Goal: Register for event/course

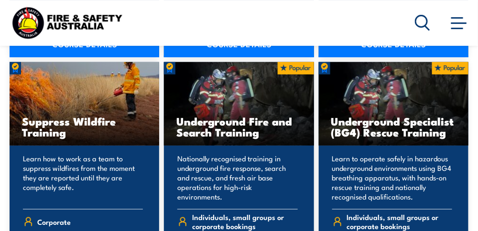
scroll to position [1854, 0]
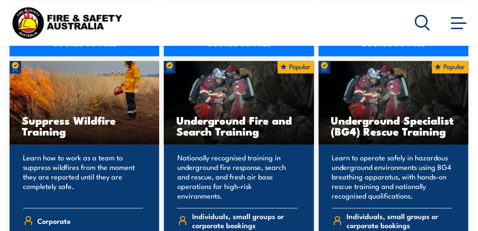
drag, startPoint x: 270, startPoint y: 57, endPoint x: 424, endPoint y: 113, distance: 164.5
drag, startPoint x: 424, startPoint y: 113, endPoint x: 453, endPoint y: 133, distance: 34.6
click at [453, 133] on div "Underground Specialist (BG4) Rescue Training" at bounding box center [394, 103] width 150 height 84
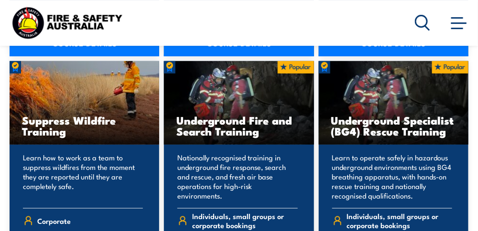
click at [450, 61] on img at bounding box center [450, 67] width 36 height 12
click at [405, 115] on h3 "Underground Specialist (BG4) Rescue Training" at bounding box center [393, 126] width 125 height 22
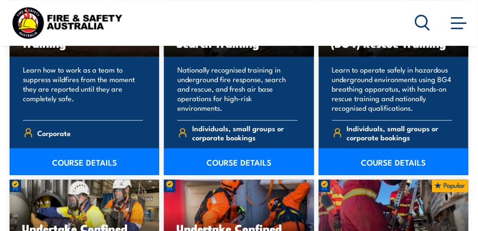
scroll to position [1937, 0]
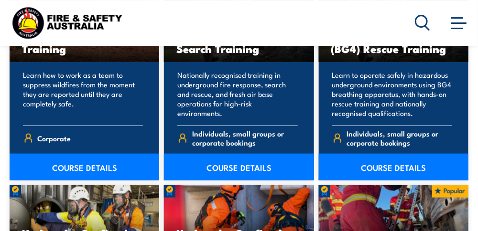
click at [404, 157] on link "COURSE DETAILS" at bounding box center [394, 167] width 150 height 27
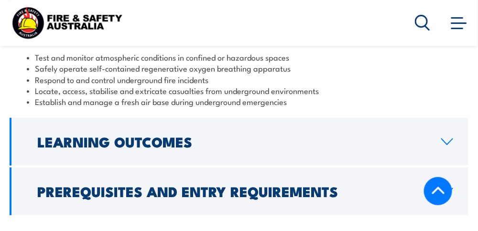
scroll to position [956, 0]
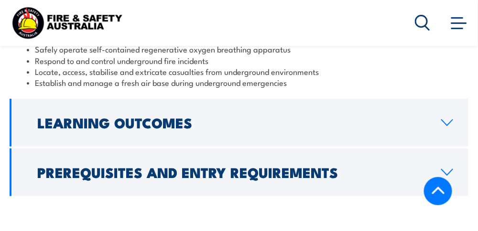
click at [276, 166] on h2 "Prerequisites and Entry Requirements" at bounding box center [231, 172] width 389 height 12
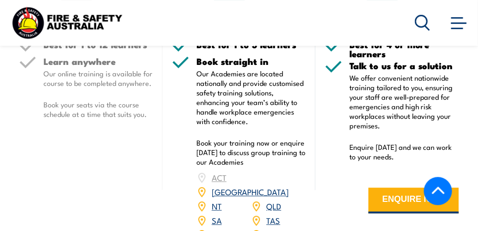
scroll to position [1375, 0]
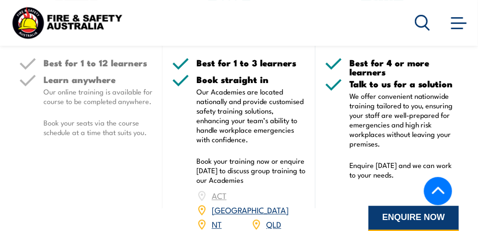
click at [415, 206] on button "ENQUIRE NOW" at bounding box center [413, 219] width 90 height 26
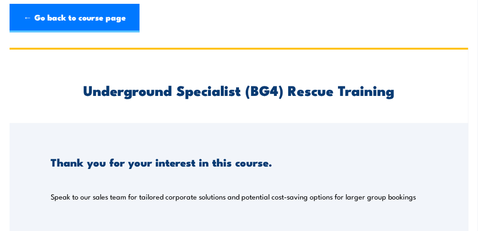
click at [442, 100] on div "Underground Specialist (BG4) Rescue Training" at bounding box center [239, 87] width 459 height 74
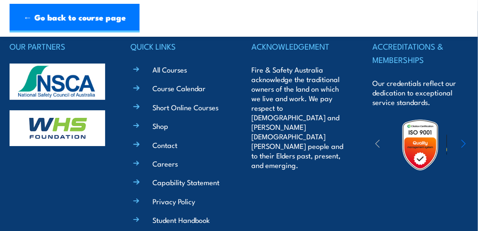
scroll to position [707, 0]
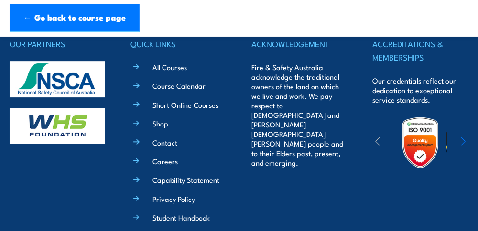
click at [187, 85] on link "Course Calendar" at bounding box center [178, 86] width 53 height 10
click at [184, 88] on link "Course Calendar" at bounding box center [178, 86] width 53 height 10
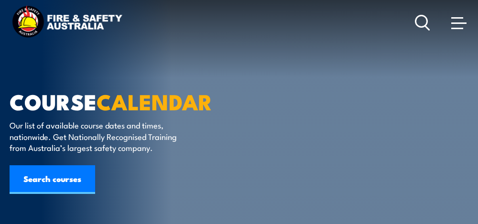
click at [253, 107] on article "COURSE CALENDAR Our list of available course dates and times, nationwide. Get N…" at bounding box center [239, 122] width 459 height 245
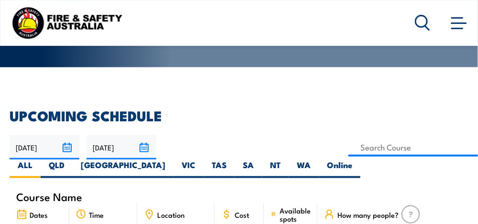
scroll to position [191, 0]
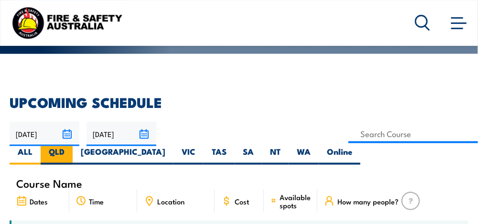
click at [61, 150] on label "QLD" at bounding box center [57, 155] width 32 height 19
click at [65, 150] on input "QLD" at bounding box center [68, 149] width 6 height 6
radio input "true"
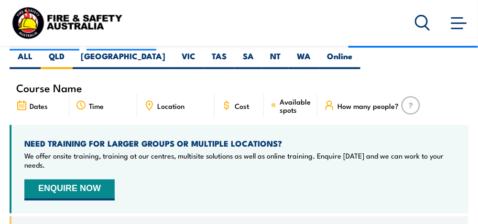
click at [22, 105] on icon at bounding box center [22, 105] width 0 height 0
click at [35, 107] on span "Dates" at bounding box center [39, 106] width 18 height 8
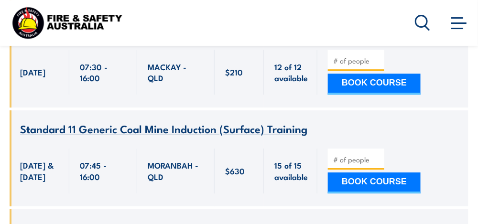
scroll to position [6117, 0]
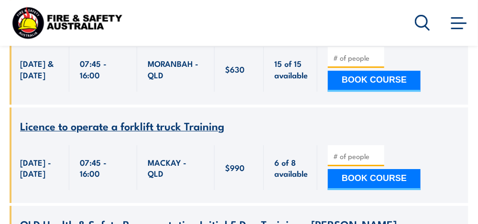
click at [422, 24] on icon at bounding box center [422, 23] width 15 height 16
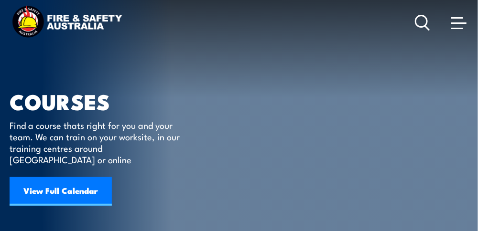
click at [54, 177] on link "View Full Calendar" at bounding box center [61, 191] width 102 height 29
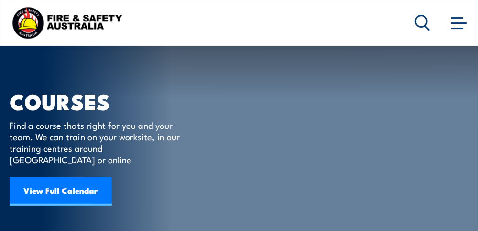
scroll to position [19, 0]
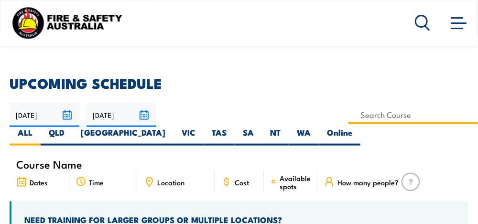
click at [459, 116] on input at bounding box center [413, 115] width 130 height 19
type input "Underground Specialist (BG4) Rescue Training"
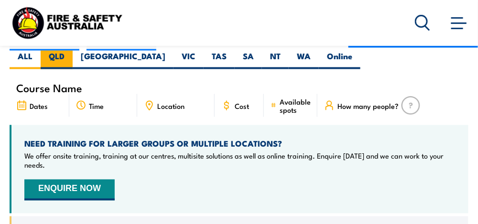
click at [56, 55] on label "QLD" at bounding box center [57, 60] width 32 height 19
click at [65, 55] on input "QLD" at bounding box center [68, 54] width 6 height 6
radio input "true"
click at [74, 185] on button "ENQUIRE NOW" at bounding box center [69, 190] width 90 height 21
click at [21, 105] on icon at bounding box center [21, 105] width 0 height 0
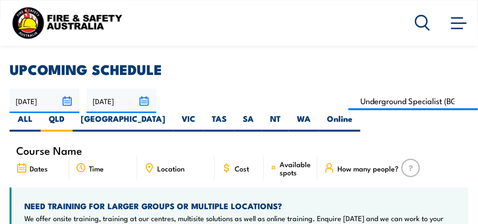
scroll to position [229, 0]
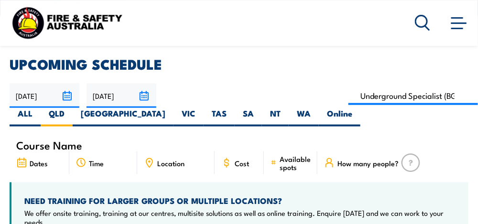
click at [141, 96] on input "[DATE]" at bounding box center [122, 96] width 70 height 24
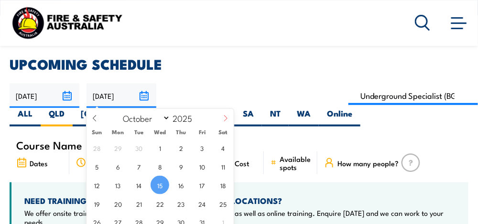
click at [225, 115] on span at bounding box center [225, 122] width 16 height 26
select select "11"
click at [225, 115] on span at bounding box center [225, 122] width 16 height 26
type input "2026"
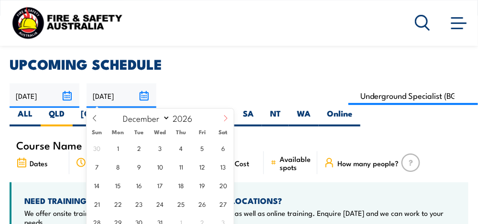
select select "0"
click at [181, 168] on span "8" at bounding box center [181, 166] width 19 height 19
type input "[DATE]"
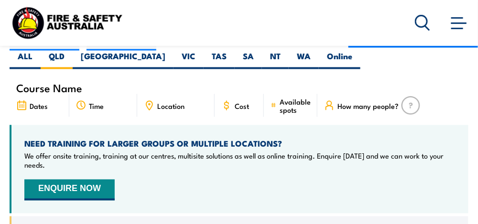
click at [149, 104] on icon at bounding box center [149, 104] width 1 height 1
click at [226, 106] on icon at bounding box center [227, 106] width 4 height 6
click at [244, 105] on span "Cost" at bounding box center [242, 106] width 14 height 8
click at [454, 21] on span at bounding box center [458, 22] width 15 height 11
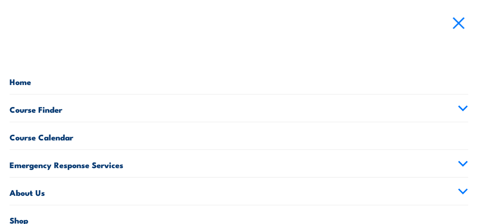
click at [88, 163] on link "Emergency Response Services" at bounding box center [239, 163] width 459 height 27
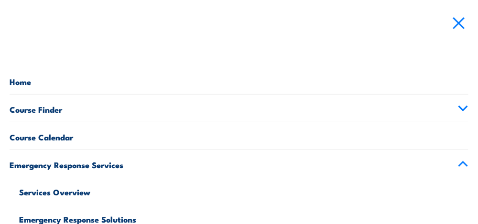
click at [461, 24] on span at bounding box center [459, 24] width 12 height 12
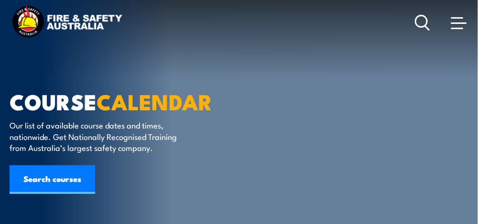
click at [38, 181] on link "Search courses" at bounding box center [53, 179] width 86 height 29
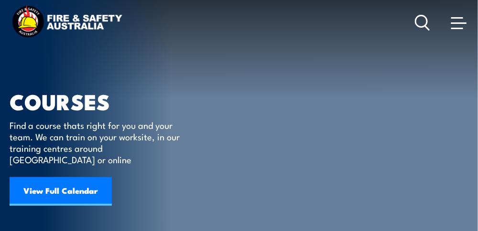
click at [346, 130] on article "COURSES Find a course thats right for you and your team. We can train on your w…" at bounding box center [239, 139] width 459 height 279
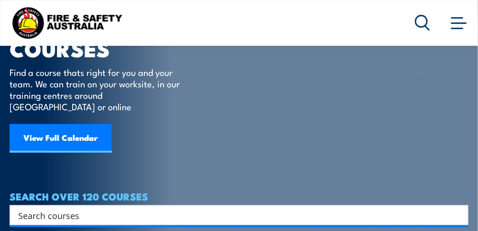
scroll to position [153, 0]
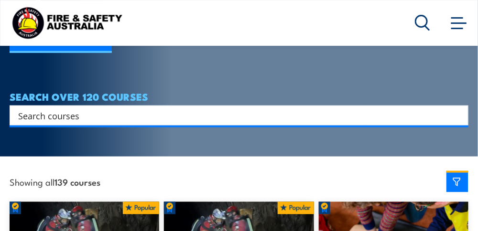
click at [39, 108] on input "Search input" at bounding box center [232, 115] width 429 height 14
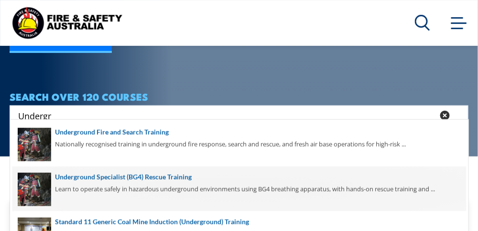
type input "Undergr"
click at [63, 179] on span at bounding box center [239, 189] width 454 height 45
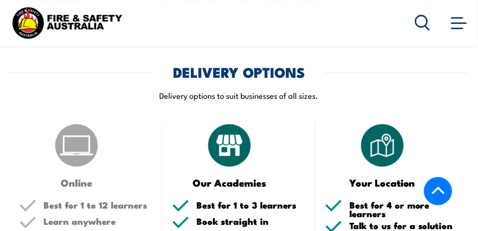
scroll to position [1128, 0]
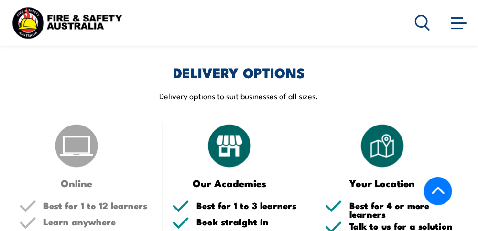
click at [227, 122] on img at bounding box center [229, 146] width 48 height 48
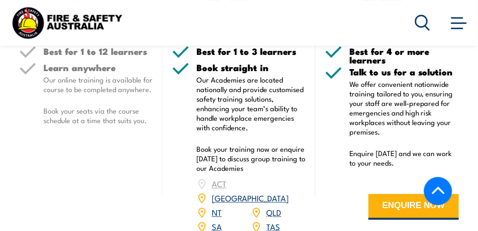
scroll to position [1300, 0]
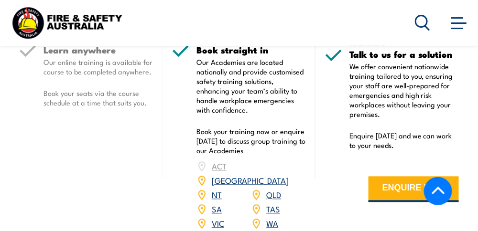
click at [275, 189] on link "QLD" at bounding box center [273, 194] width 15 height 11
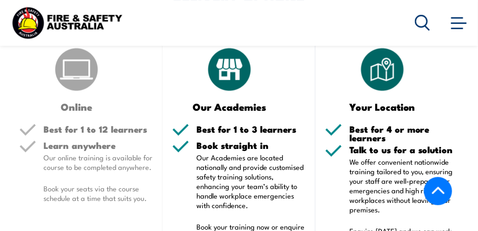
scroll to position [1204, 0]
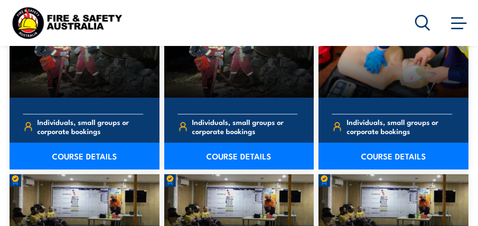
scroll to position [210, 0]
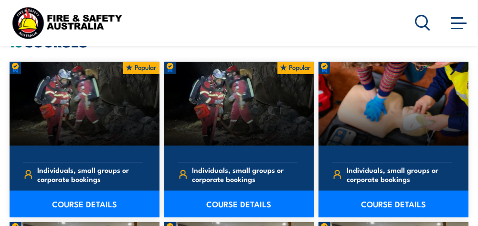
click at [92, 199] on link "COURSE DETAILS" at bounding box center [85, 203] width 150 height 27
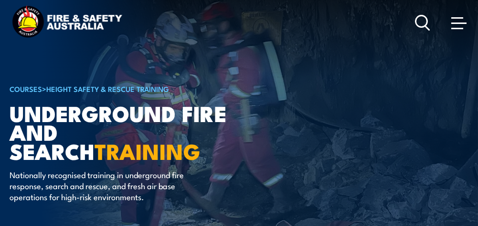
click at [294, 148] on article "COURSES > Height Safety & Rescue Training Underground Fire and Search TRAINING …" at bounding box center [239, 122] width 459 height 245
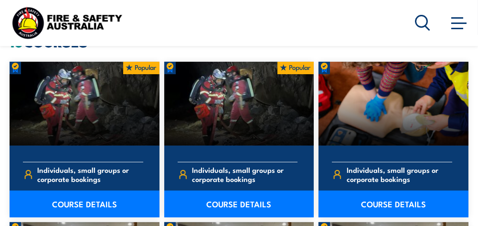
click at [240, 202] on link "COURSE DETAILS" at bounding box center [239, 203] width 150 height 27
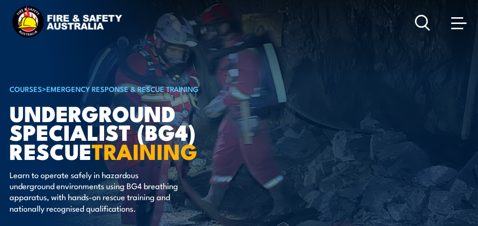
click at [307, 134] on article "COURSES > Emergency Response & Rescue Training Underground Specialist (BG4) Res…" at bounding box center [239, 124] width 459 height 249
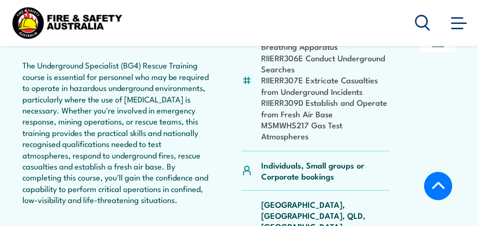
scroll to position [363, 0]
